Goal: Obtain resource: Download file/media

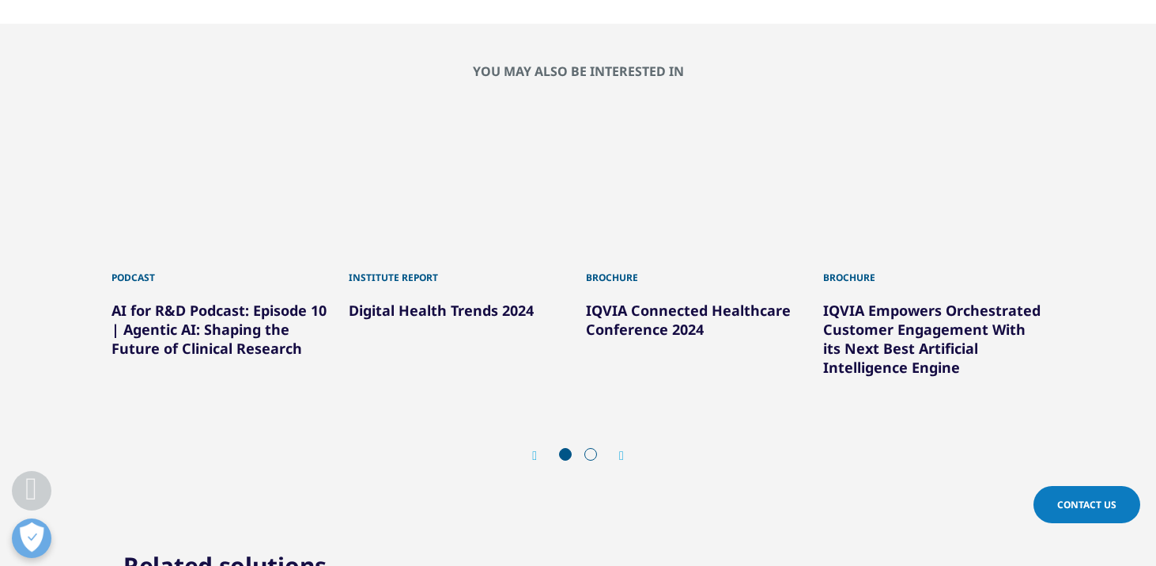
scroll to position [1163, 0]
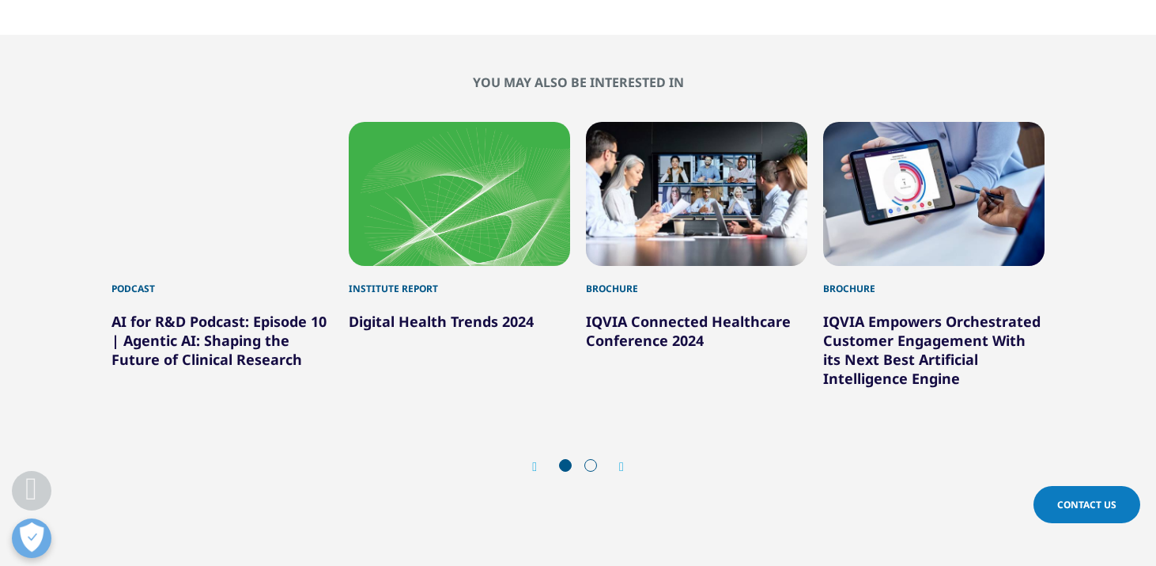
click at [621, 464] on icon "Next slide" at bounding box center [621, 466] width 5 height 13
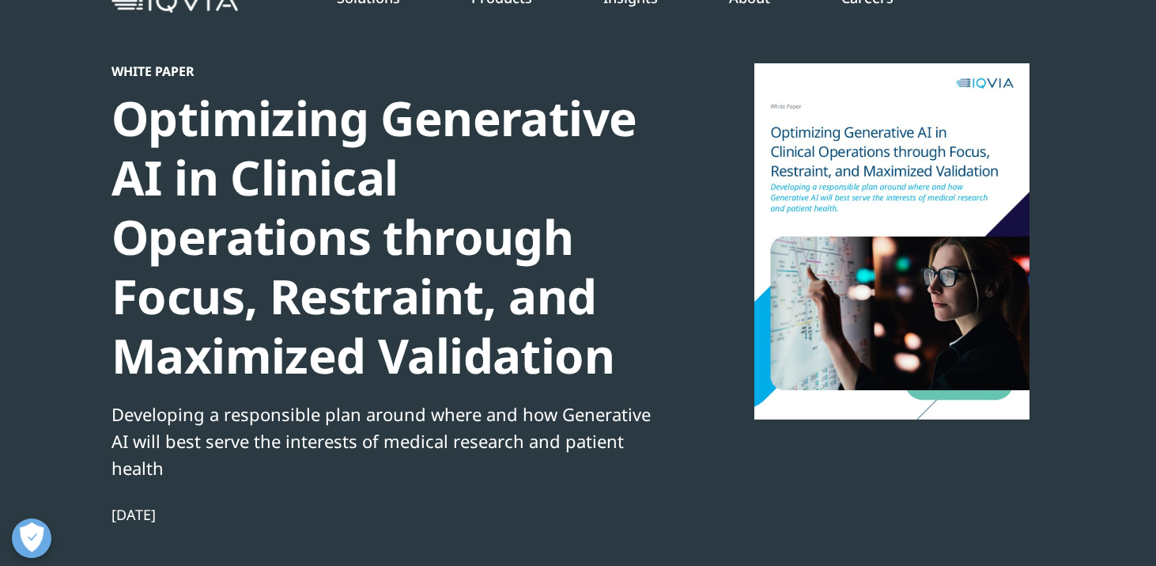
scroll to position [0, 0]
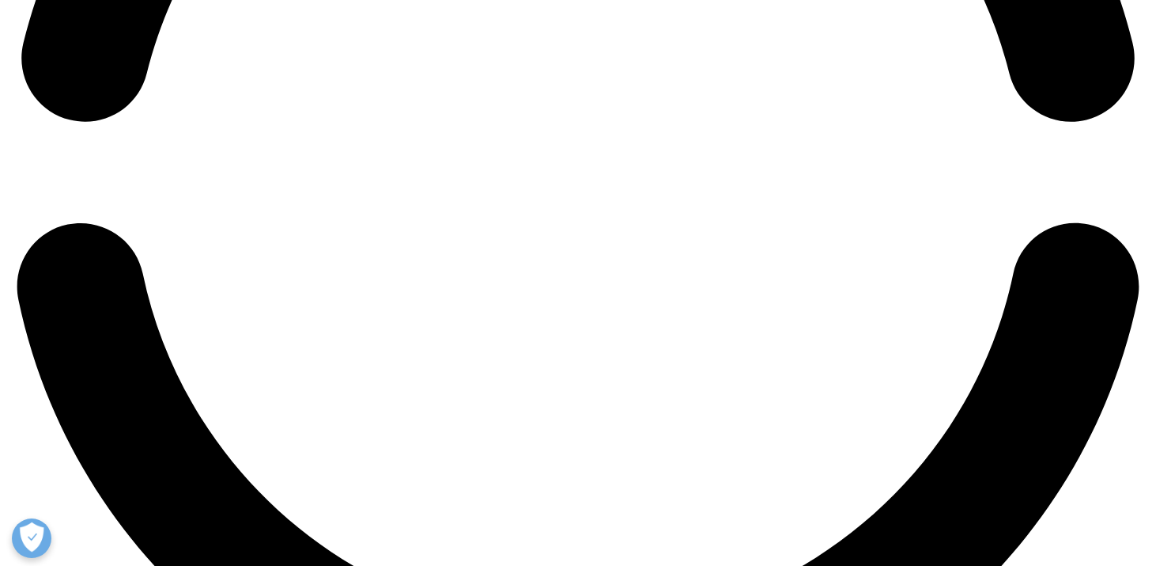
scroll to position [2705, 0]
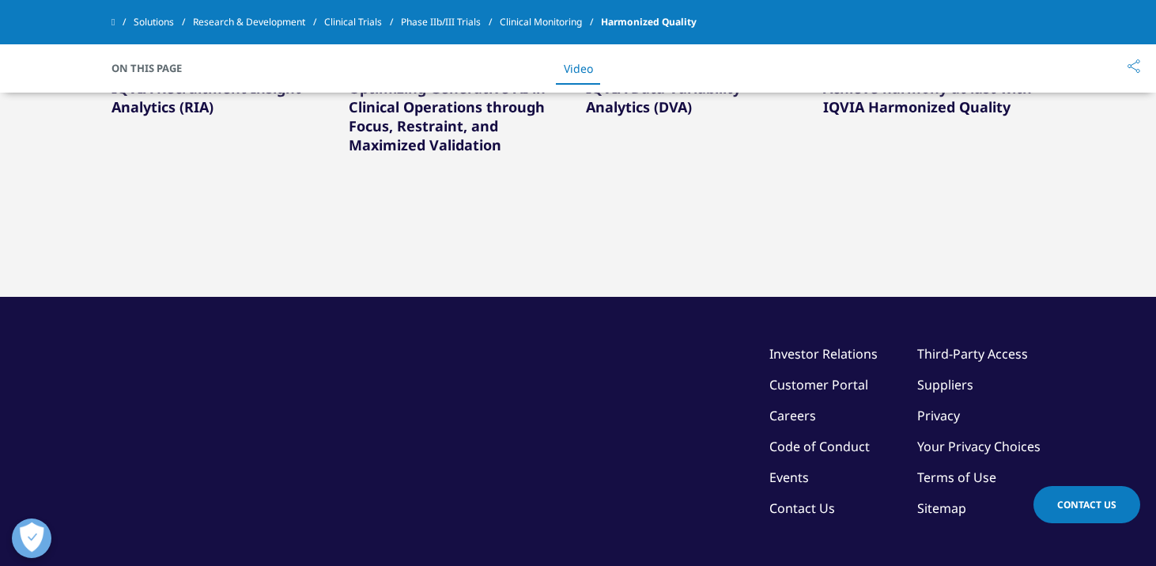
click at [184, 116] on link "IQVIA Recruitment Insight Analytics (RIA)" at bounding box center [207, 97] width 190 height 38
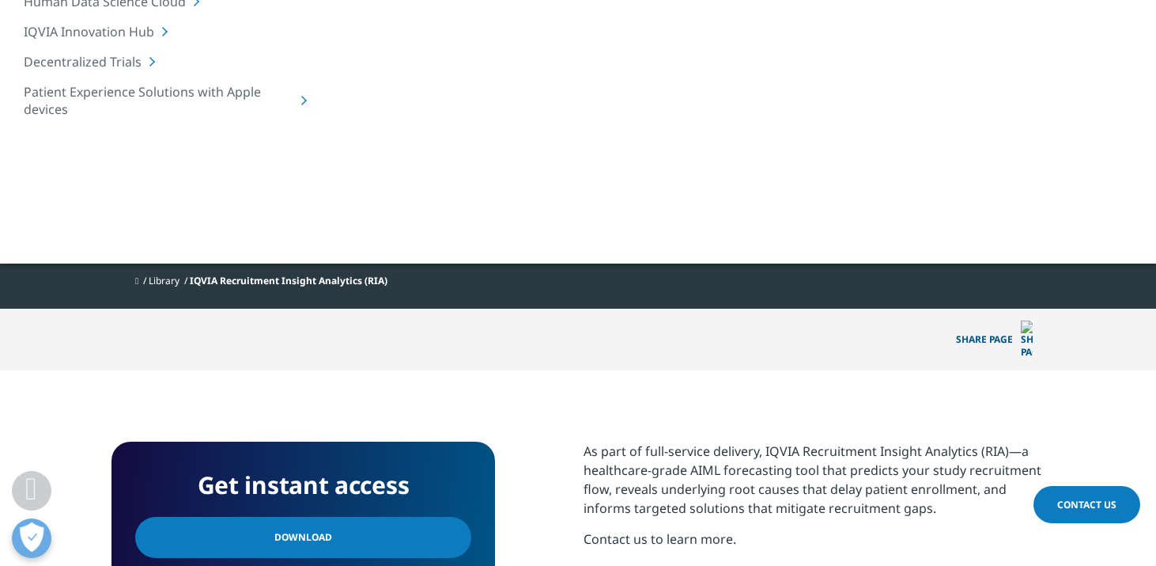
scroll to position [295, 0]
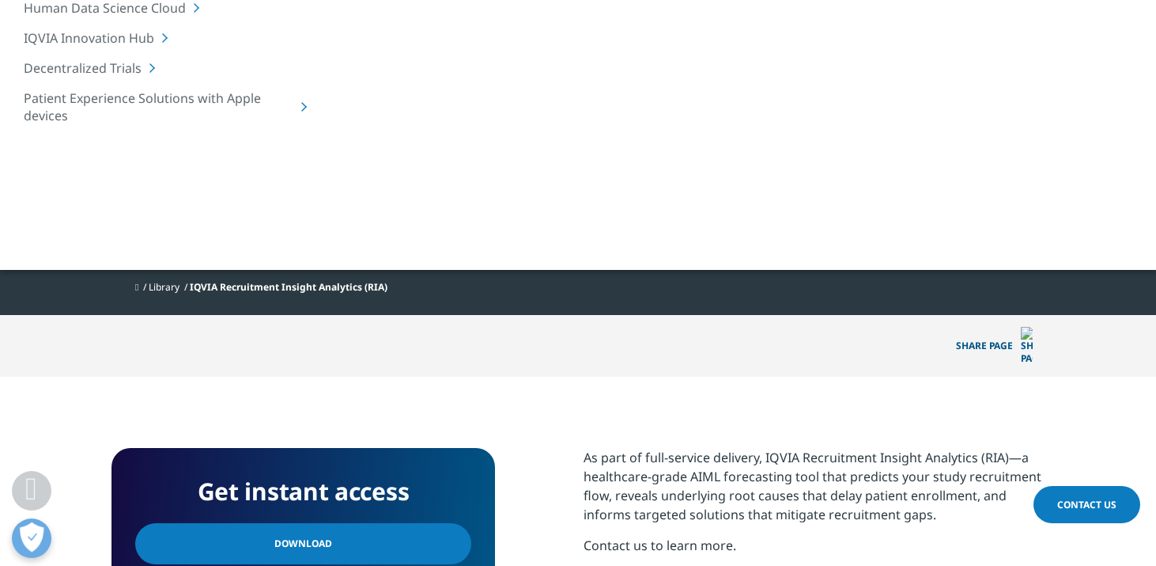
click at [908, 157] on div at bounding box center [892, 37] width 305 height 356
click at [391, 525] on link "Download" at bounding box center [303, 543] width 336 height 41
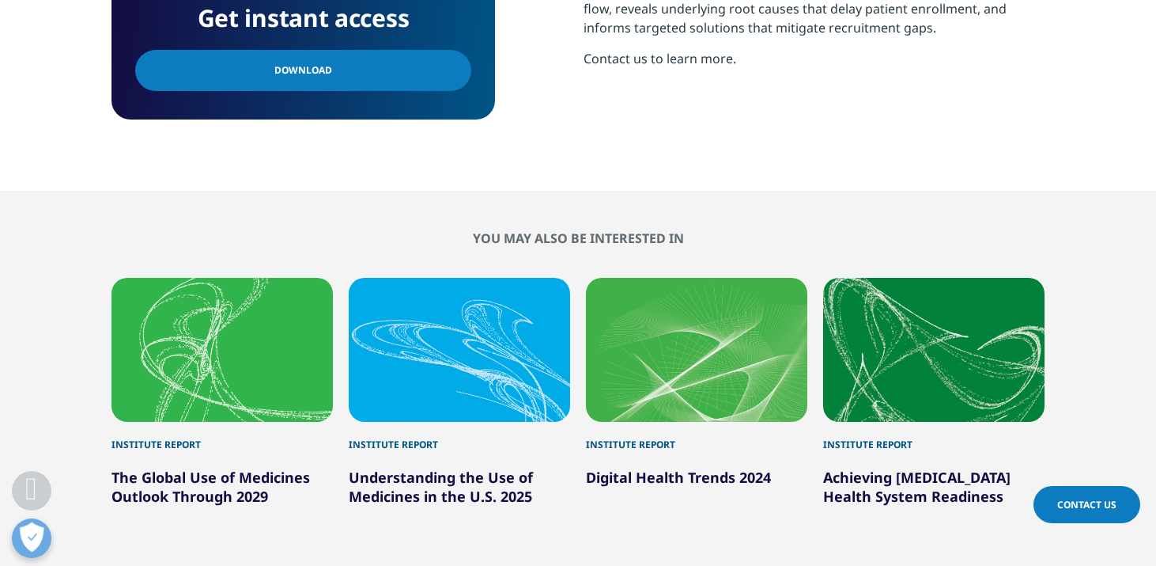
scroll to position [779, 0]
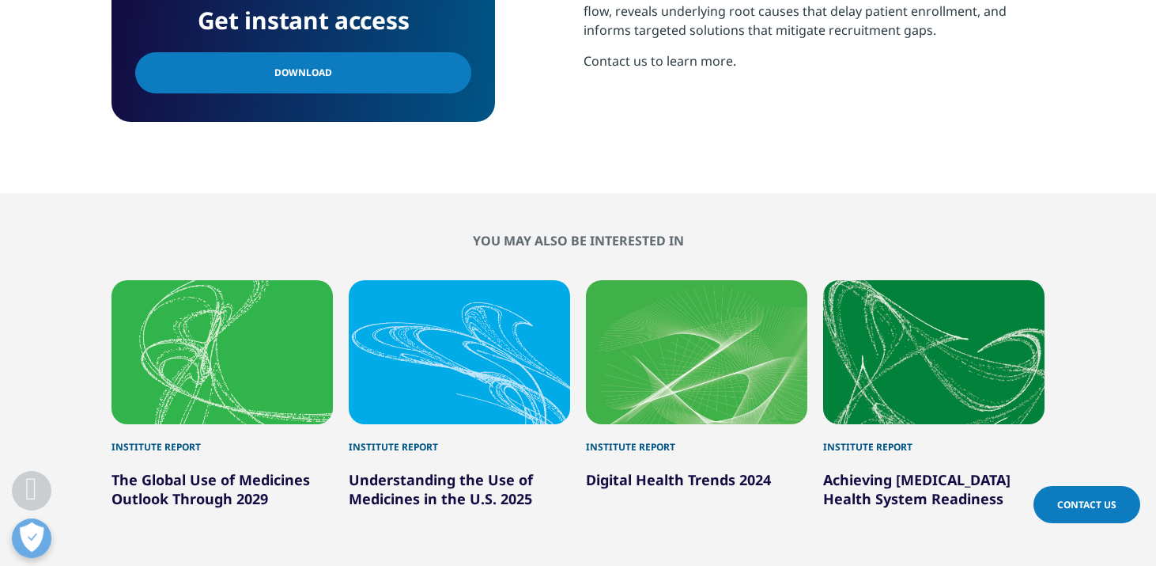
click at [702, 395] on div "3 / 6" at bounding box center [696, 352] width 221 height 144
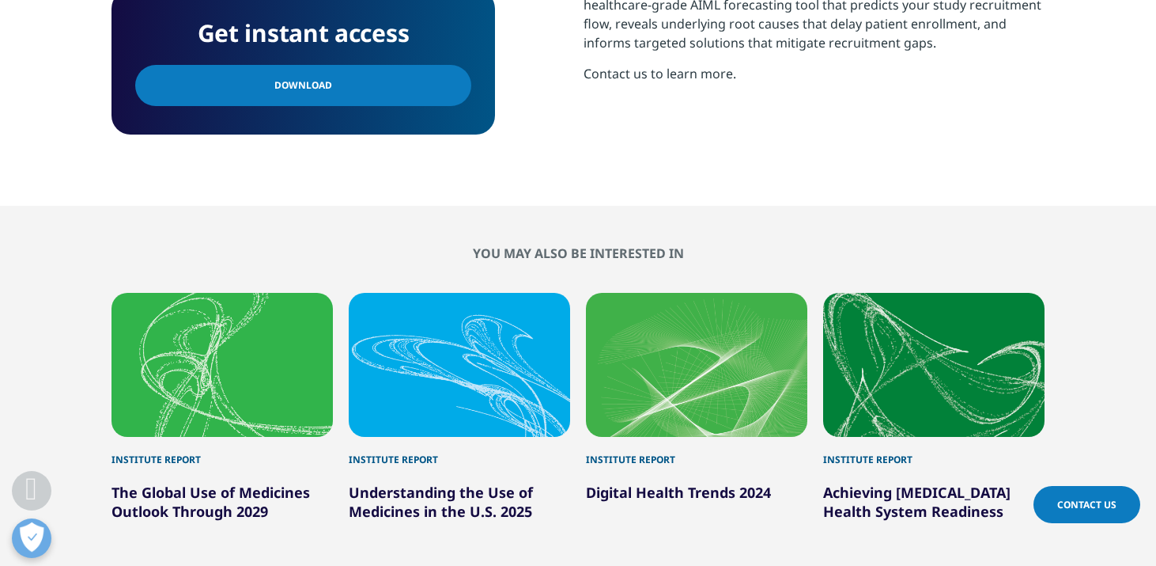
scroll to position [768, 0]
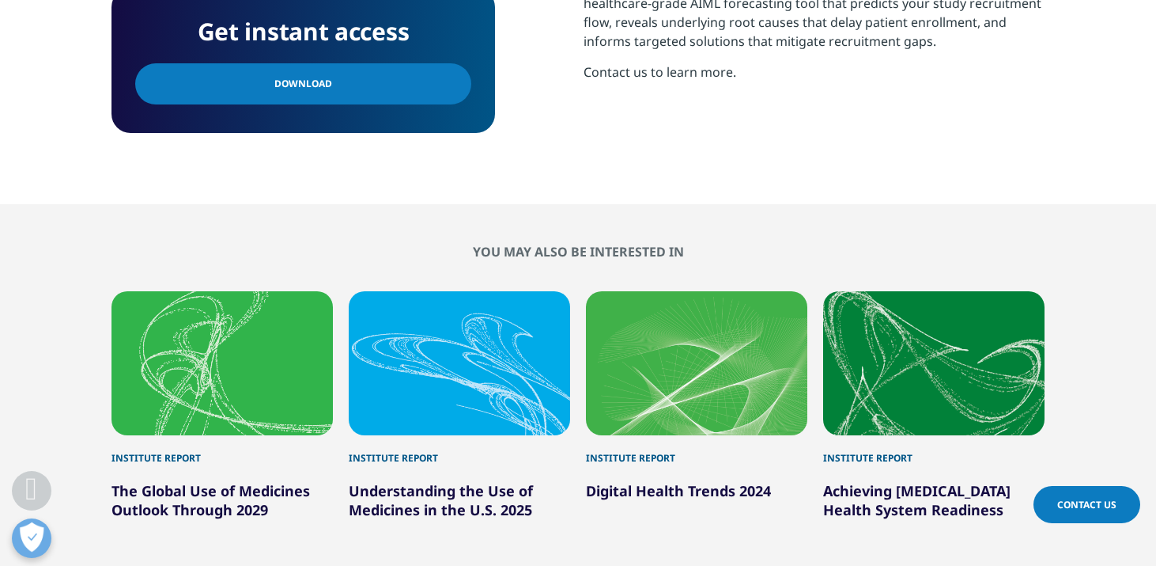
click at [678, 481] on link "Digital Health Trends 2024" at bounding box center [678, 490] width 185 height 19
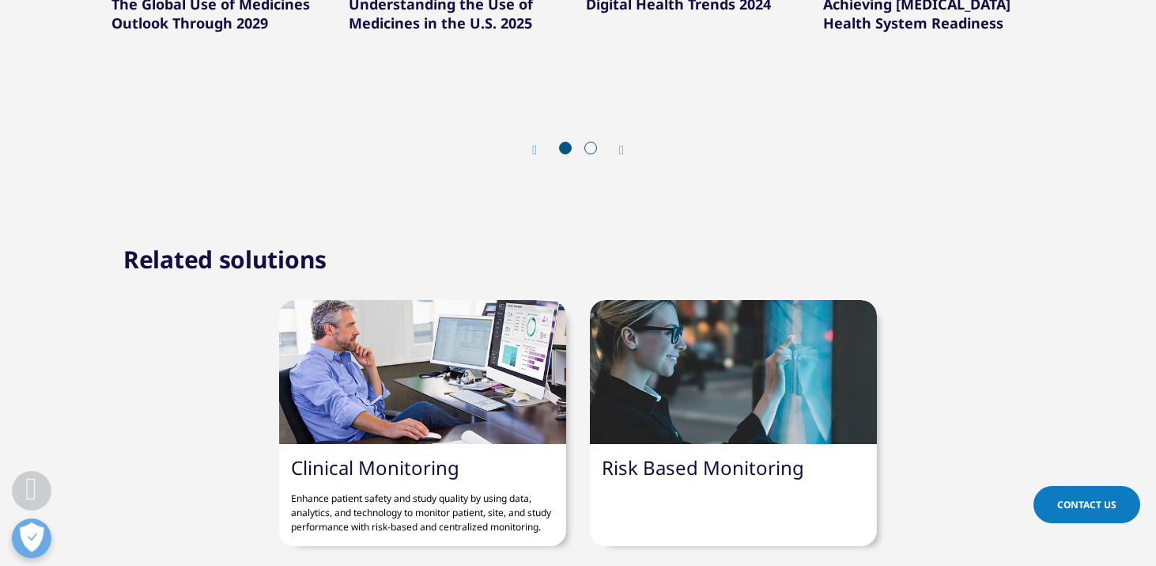
scroll to position [1259, 0]
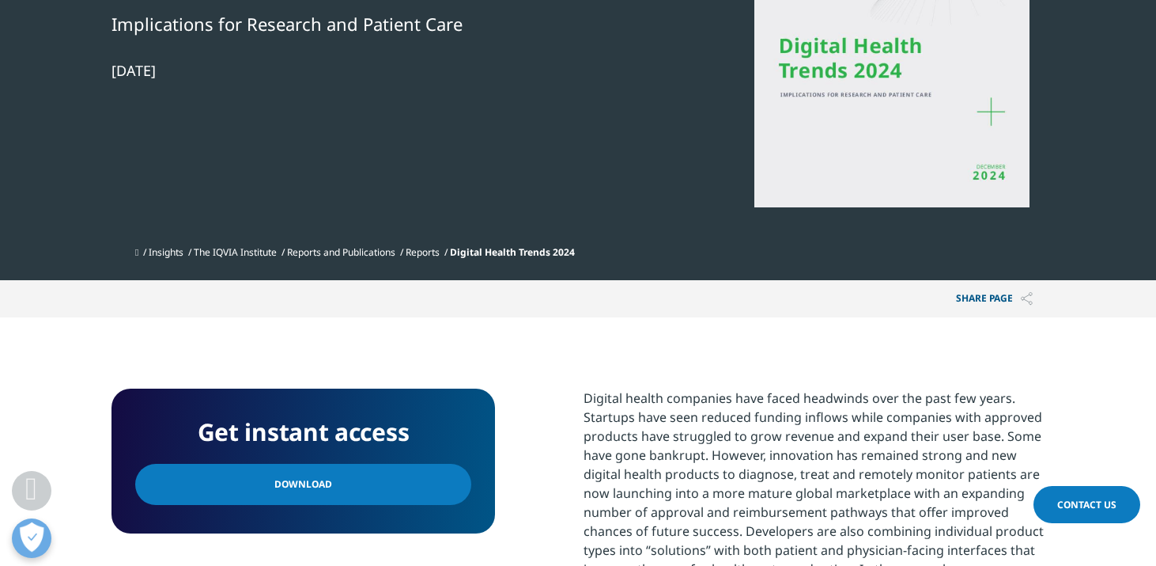
scroll to position [320, 0]
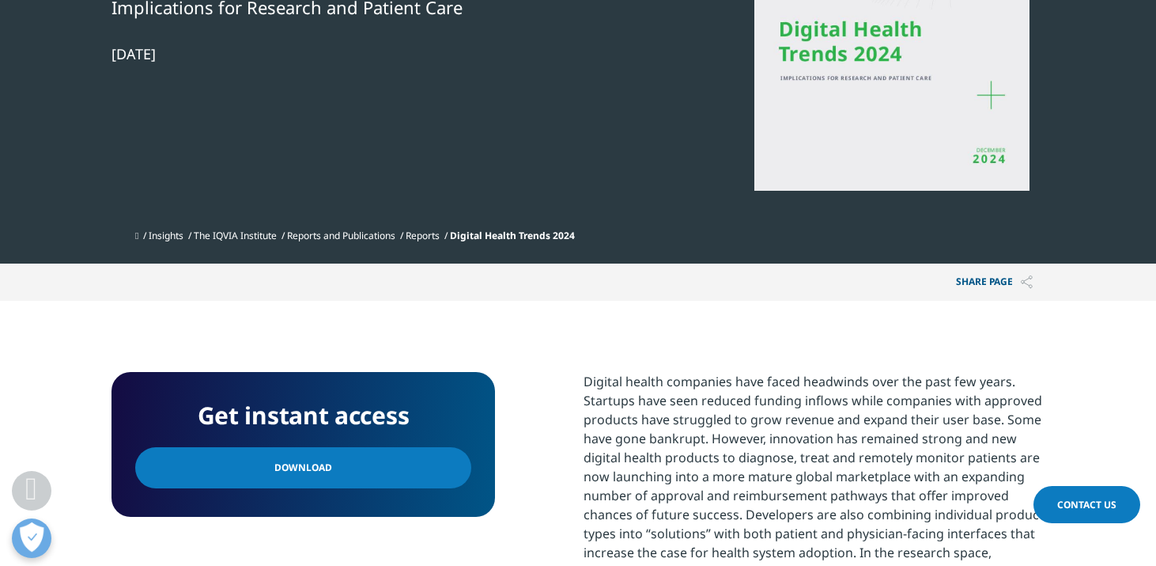
click at [377, 455] on link "Download" at bounding box center [303, 467] width 336 height 41
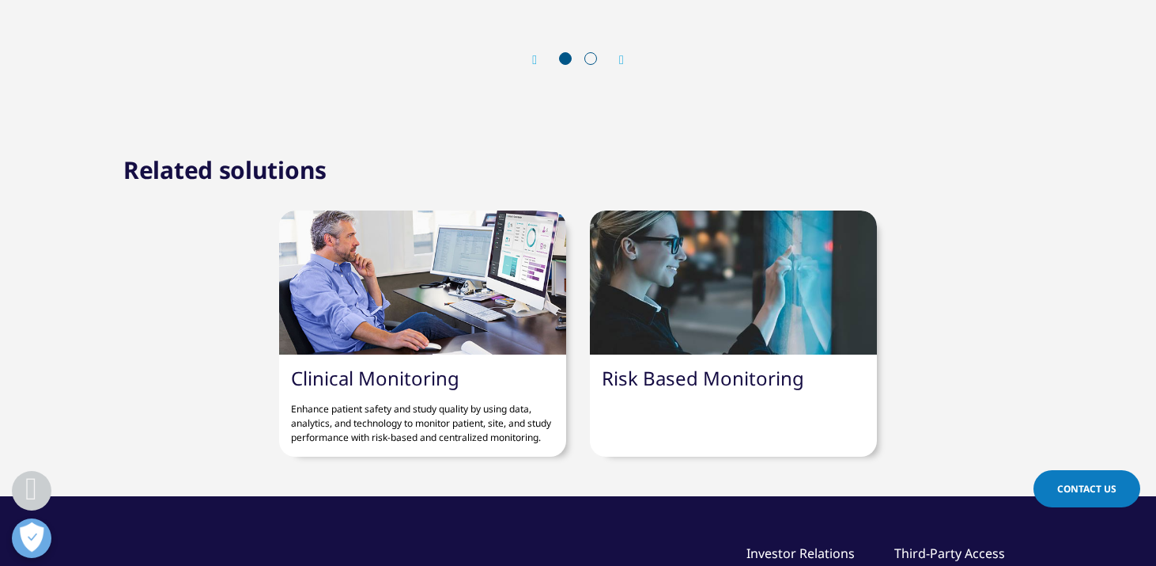
scroll to position [1259, 0]
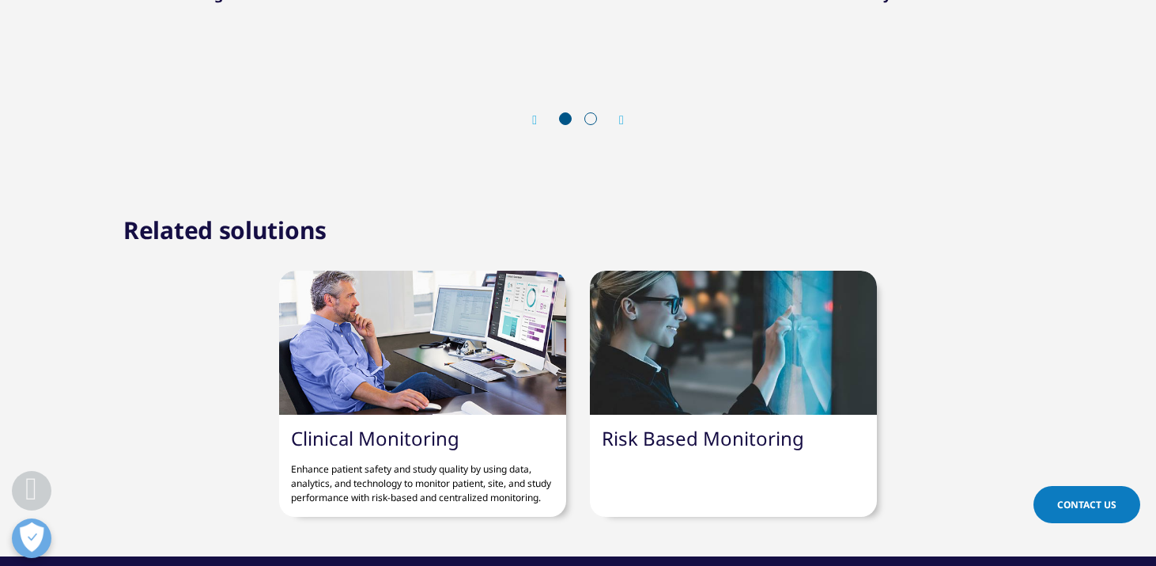
click at [430, 433] on link "Clinical Monitoring" at bounding box center [375, 438] width 168 height 26
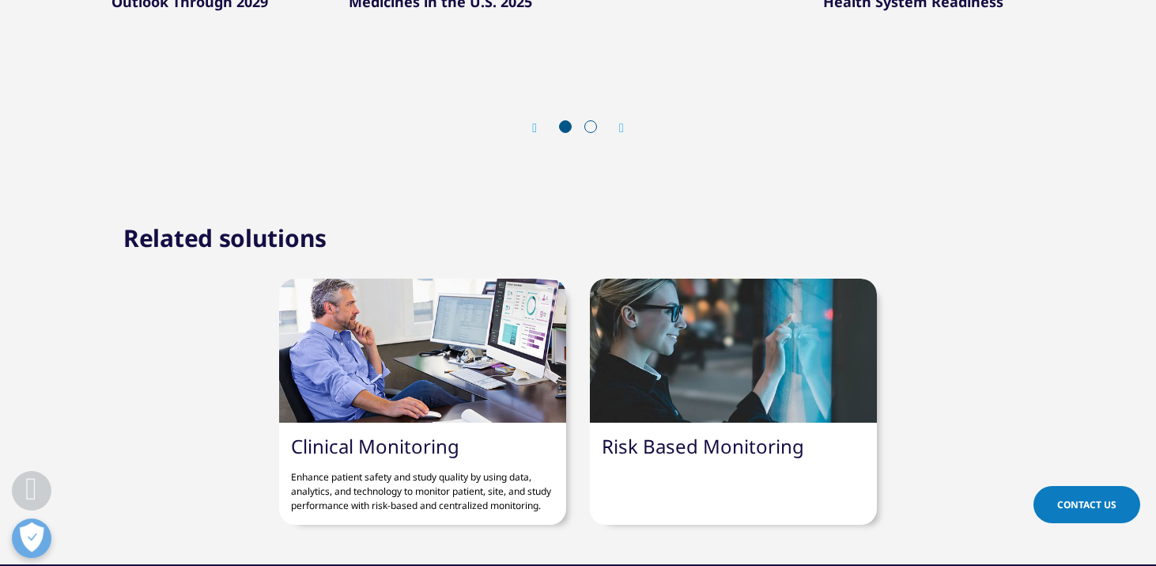
scroll to position [1249, 0]
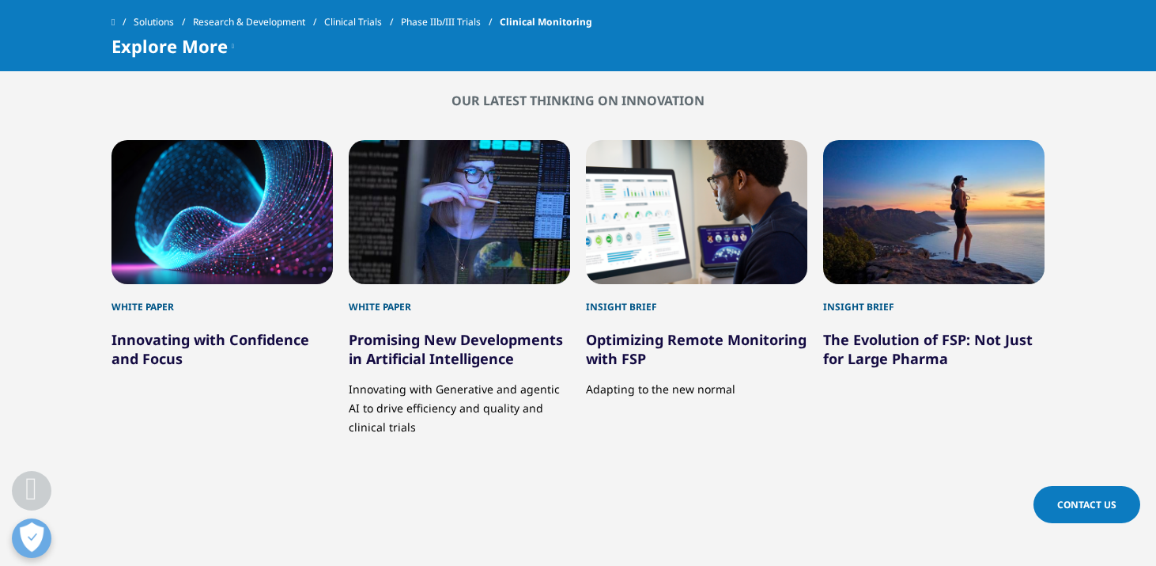
scroll to position [1685, 0]
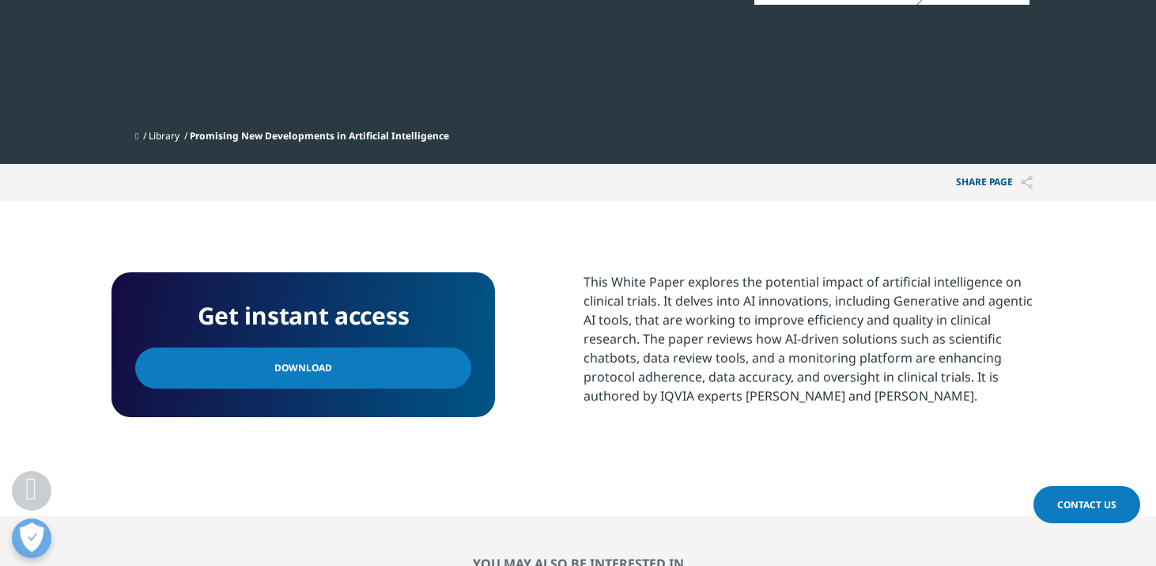
scroll to position [517, 0]
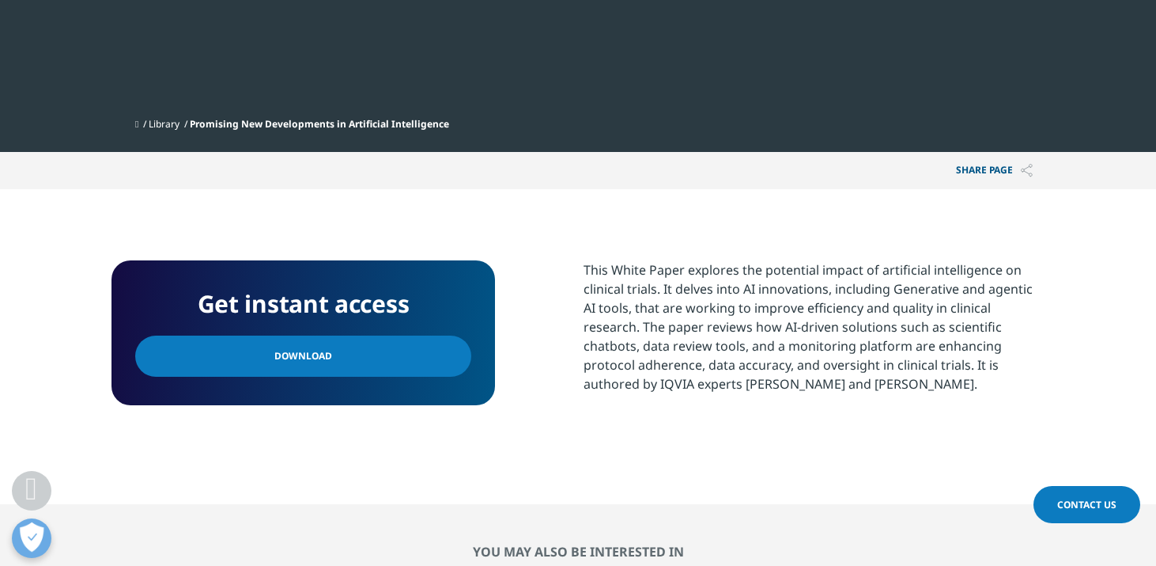
click at [403, 352] on link "Download" at bounding box center [303, 355] width 336 height 41
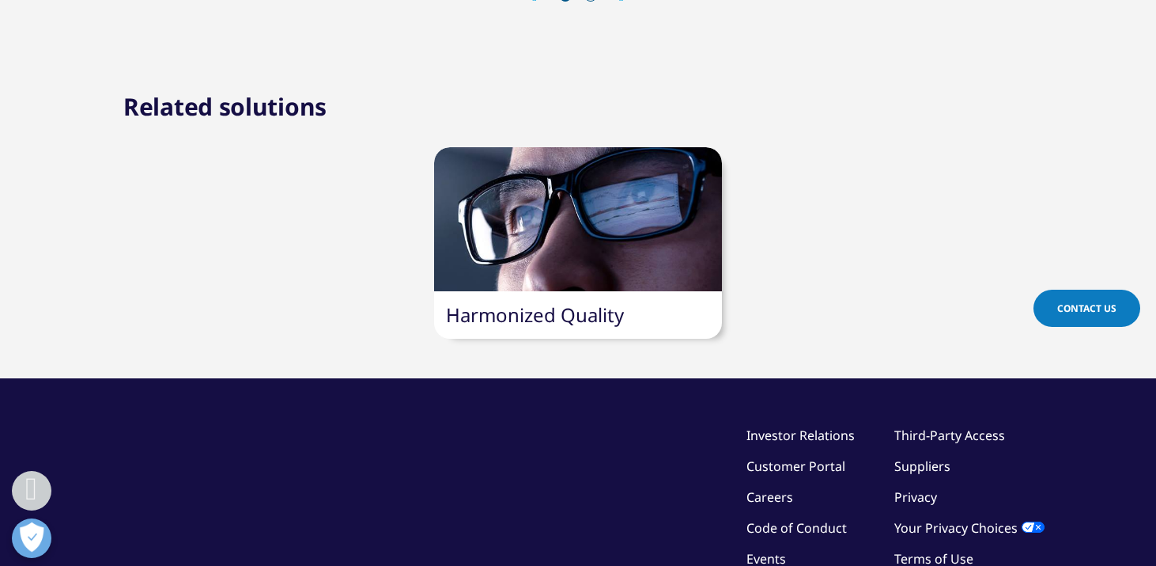
scroll to position [1674, 0]
